Goal: Information Seeking & Learning: Learn about a topic

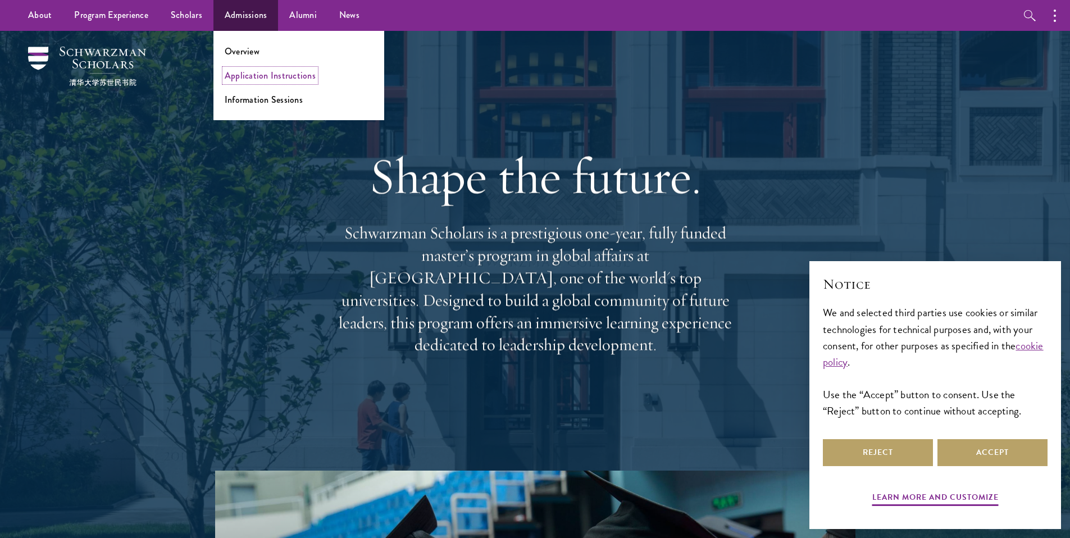
click at [253, 75] on link "Application Instructions" at bounding box center [270, 75] width 91 height 13
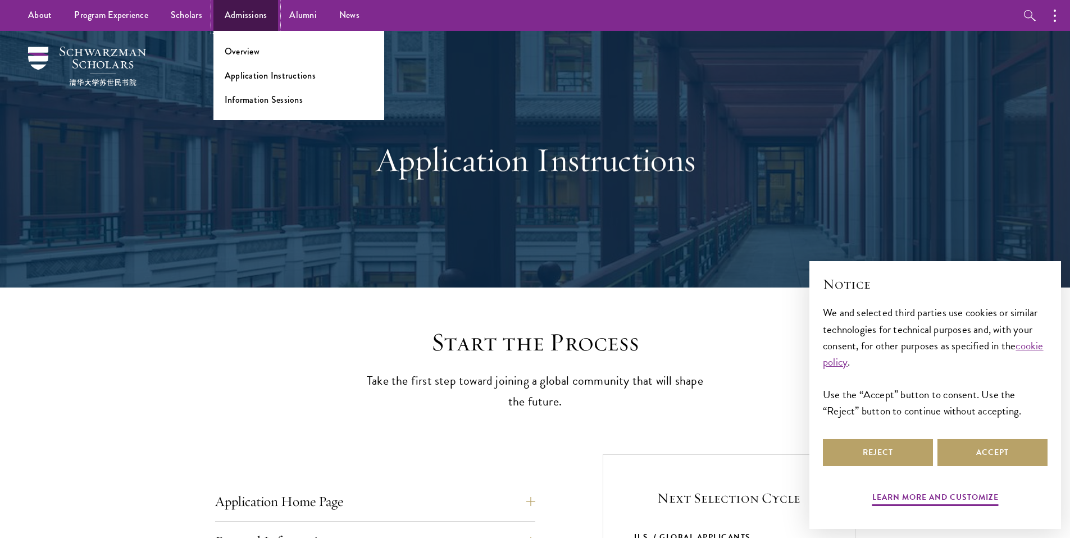
click at [243, 21] on link "Admissions" at bounding box center [245, 15] width 65 height 31
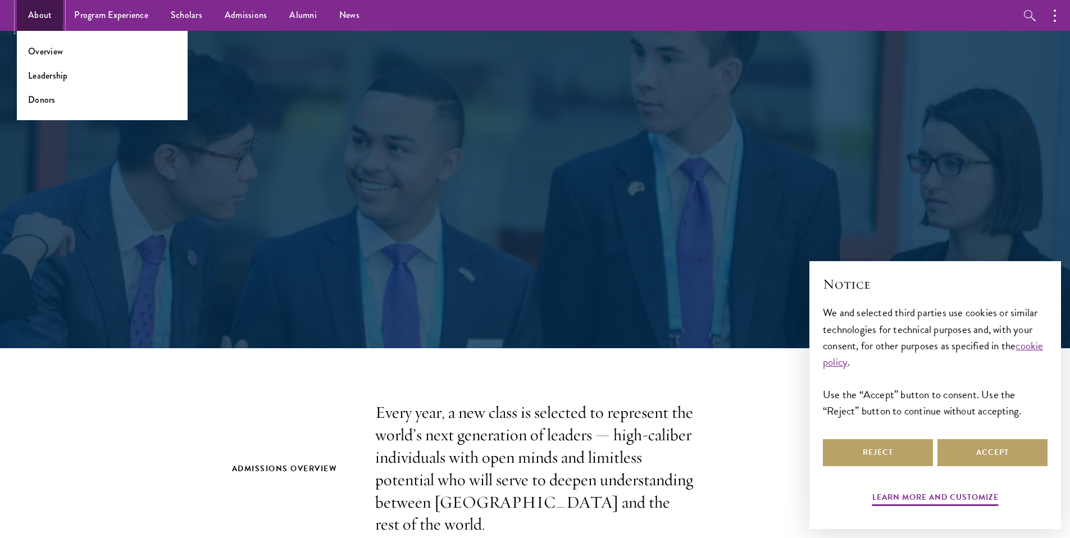
click at [51, 18] on link "About" at bounding box center [40, 15] width 46 height 31
click at [58, 50] on link "Overview" at bounding box center [45, 51] width 35 height 13
click at [53, 56] on link "Overview" at bounding box center [45, 51] width 35 height 13
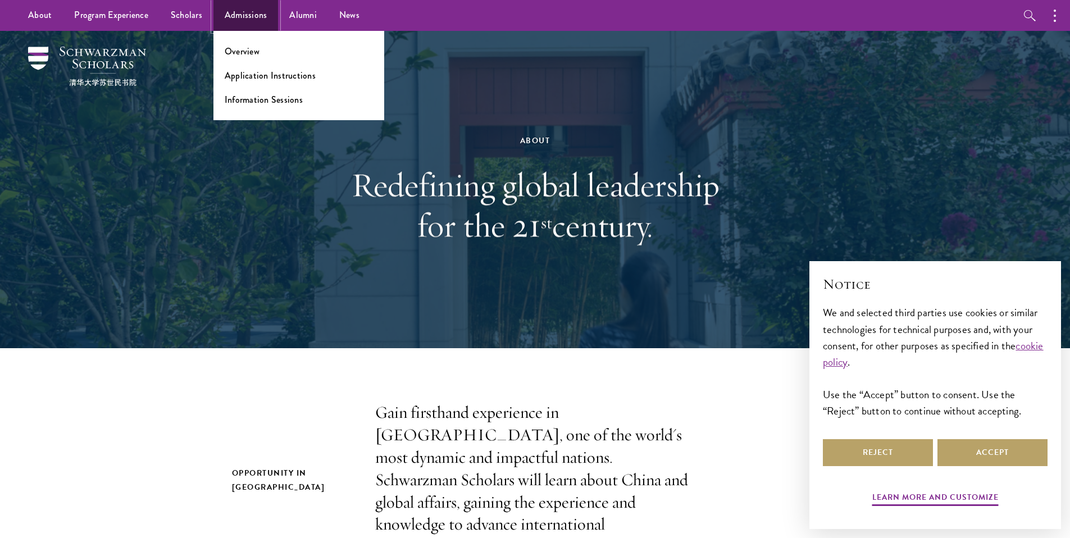
click at [231, 20] on link "Admissions" at bounding box center [245, 15] width 65 height 31
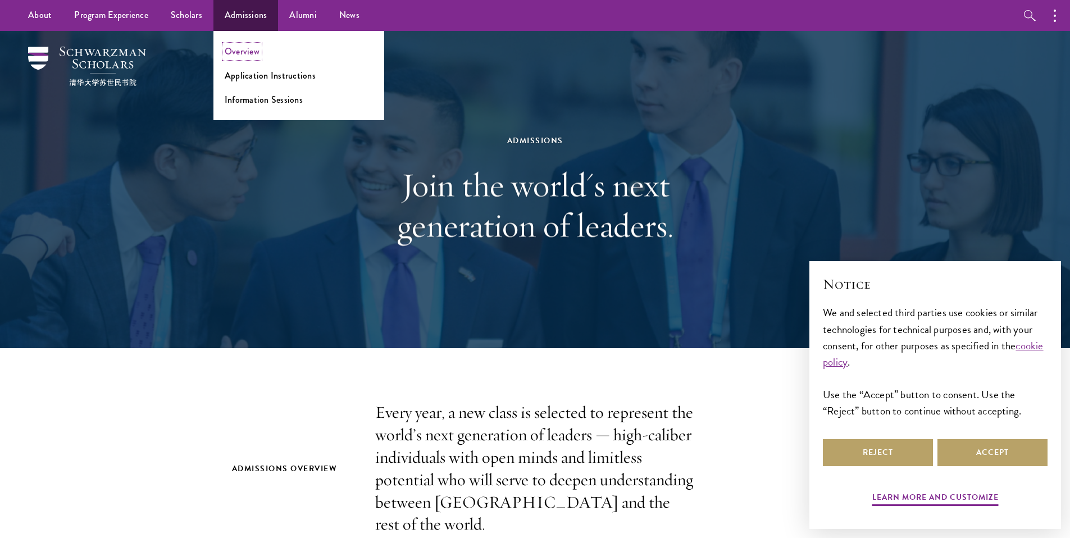
click at [235, 49] on link "Overview" at bounding box center [242, 51] width 35 height 13
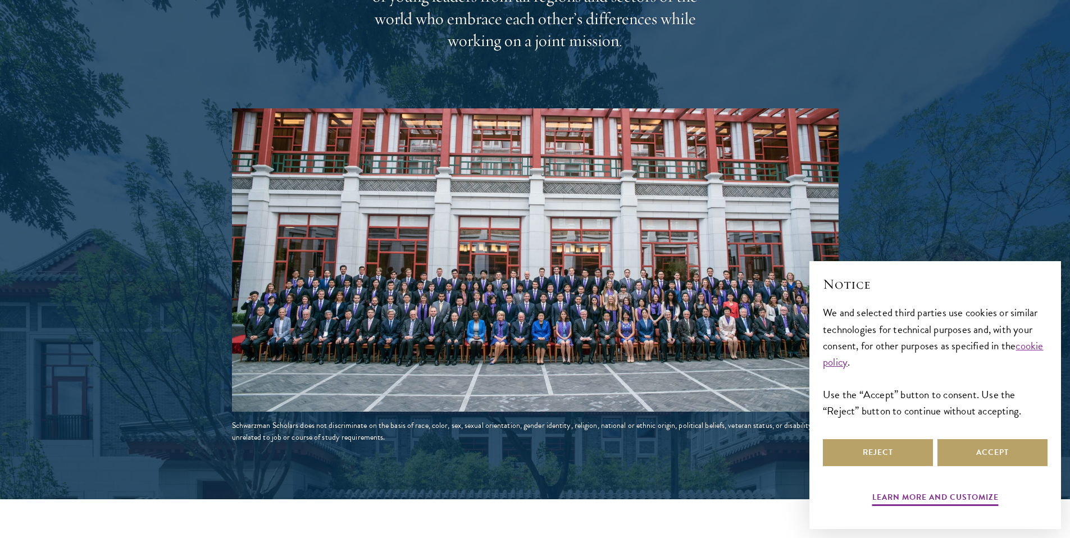
scroll to position [1875, 0]
